Goal: Navigation & Orientation: Find specific page/section

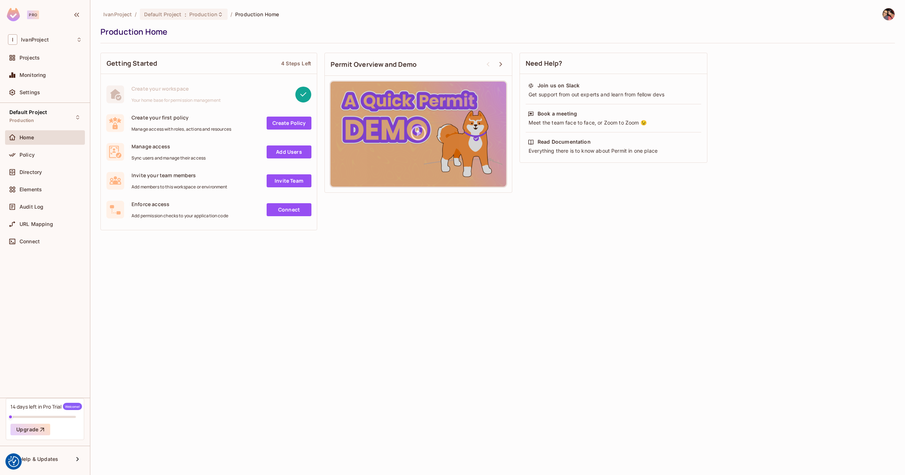
click at [343, 335] on div "IvanProject / Default Project : Production / Production Home Production Home Ge…" at bounding box center [497, 237] width 814 height 475
click at [78, 41] on icon at bounding box center [79, 40] width 3 height 4
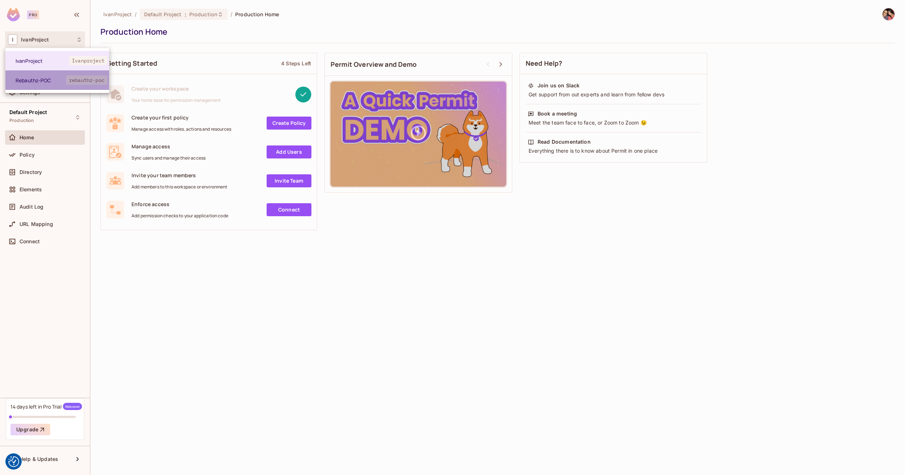
click at [52, 82] on span "Rebauthz-POC" at bounding box center [41, 80] width 51 height 7
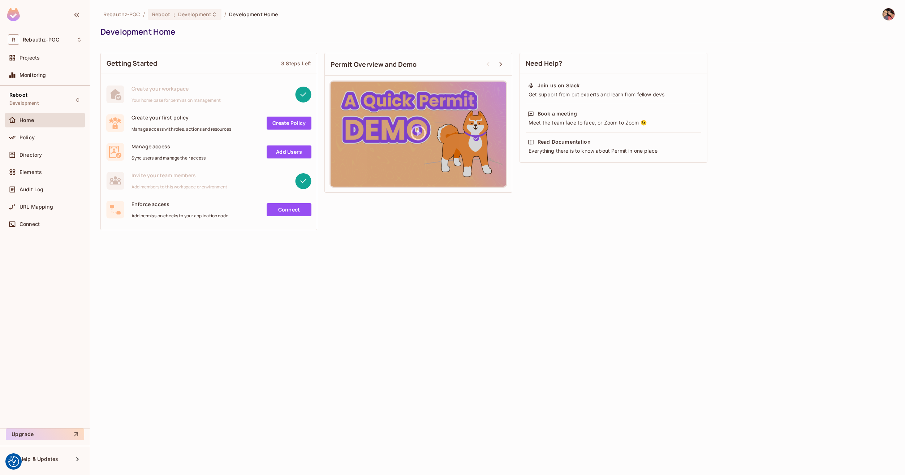
drag, startPoint x: 581, startPoint y: 342, endPoint x: 579, endPoint y: 334, distance: 8.3
click at [579, 334] on div "Rebauthz-POC / Reboot : Development / Development Home Development Home Getting…" at bounding box center [497, 237] width 814 height 475
click at [28, 146] on div "Policy" at bounding box center [45, 138] width 80 height 17
click at [25, 132] on div "Policy" at bounding box center [45, 137] width 80 height 14
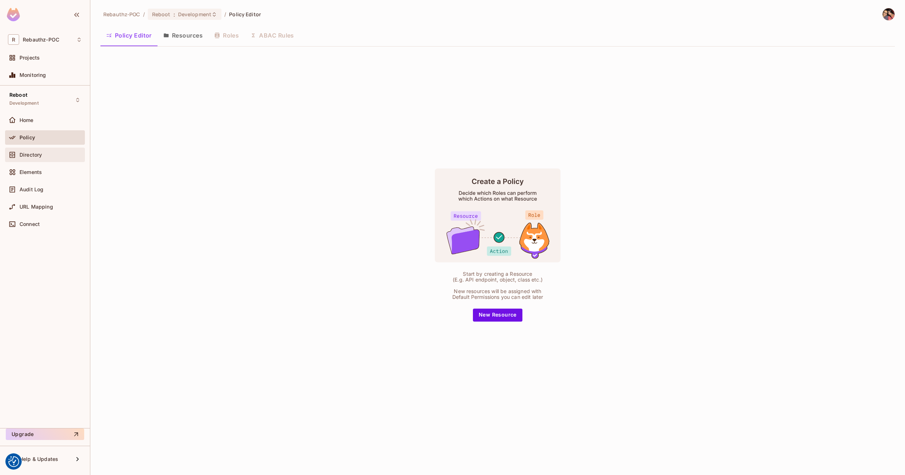
click at [28, 158] on div "Directory" at bounding box center [45, 155] width 74 height 9
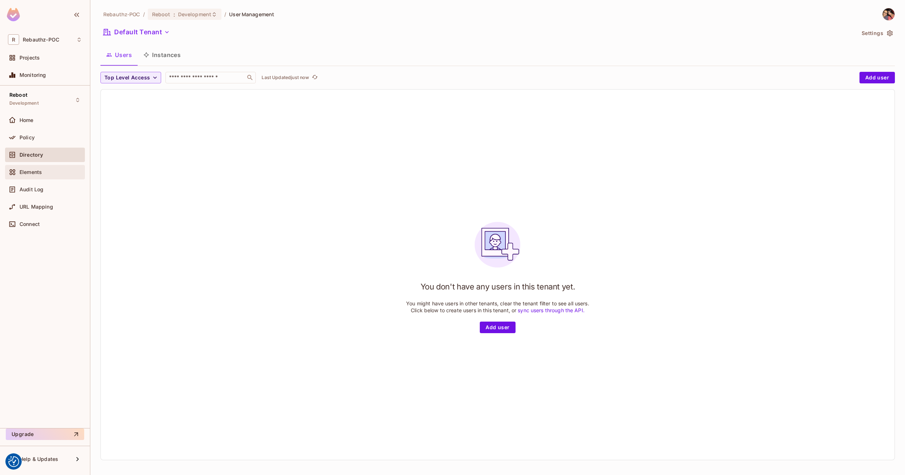
click at [35, 173] on span "Elements" at bounding box center [31, 172] width 22 height 6
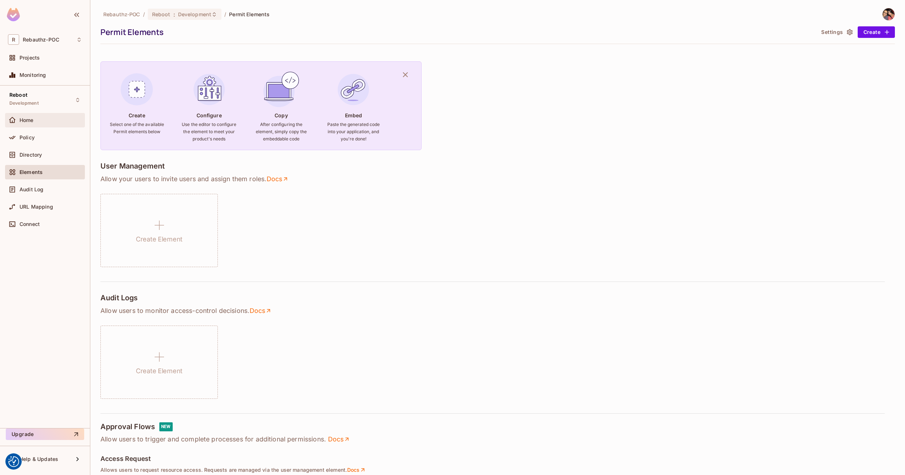
click at [28, 113] on div "Home" at bounding box center [45, 120] width 80 height 14
